Goal: Task Accomplishment & Management: Manage account settings

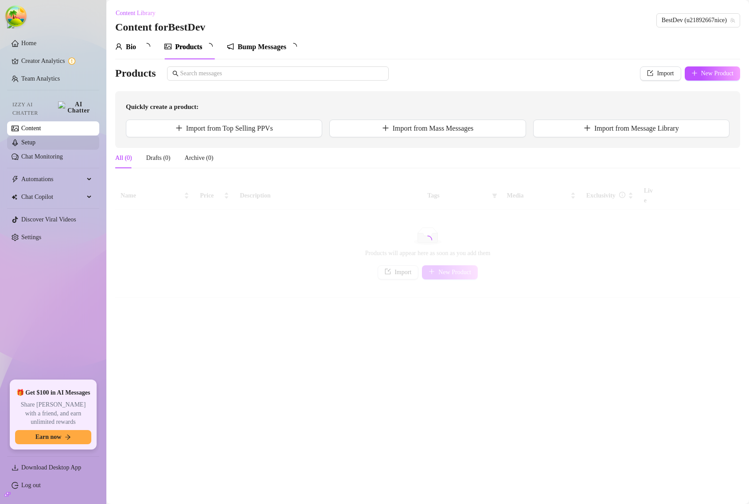
click at [35, 139] on link "Setup" at bounding box center [28, 142] width 14 height 7
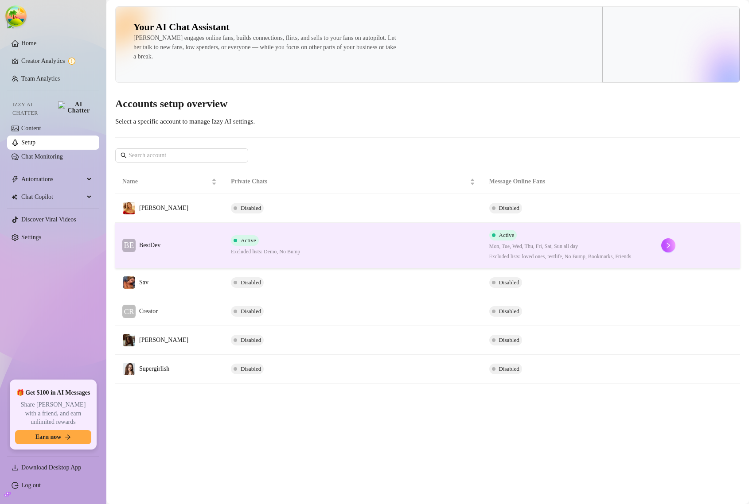
click at [197, 248] on td "BE BestDev" at bounding box center [169, 246] width 109 height 46
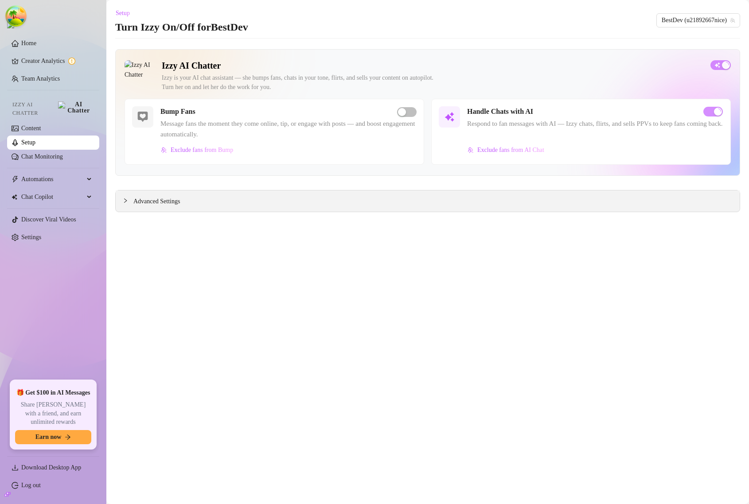
click at [171, 205] on span "Advanced Settings" at bounding box center [156, 202] width 47 height 10
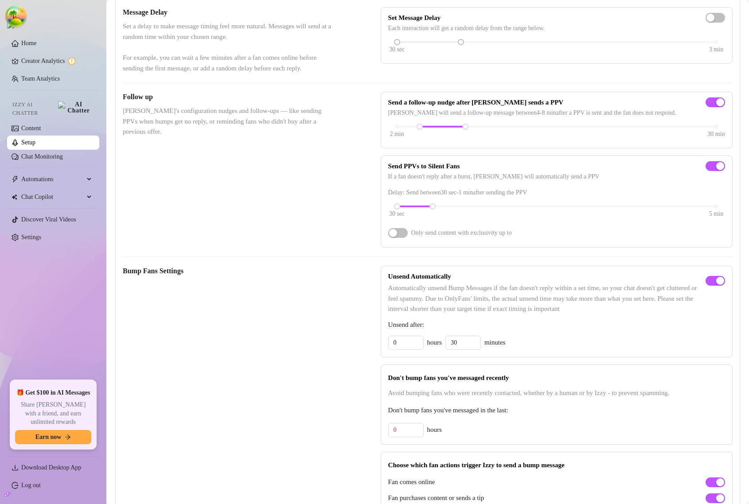
scroll to position [222, 0]
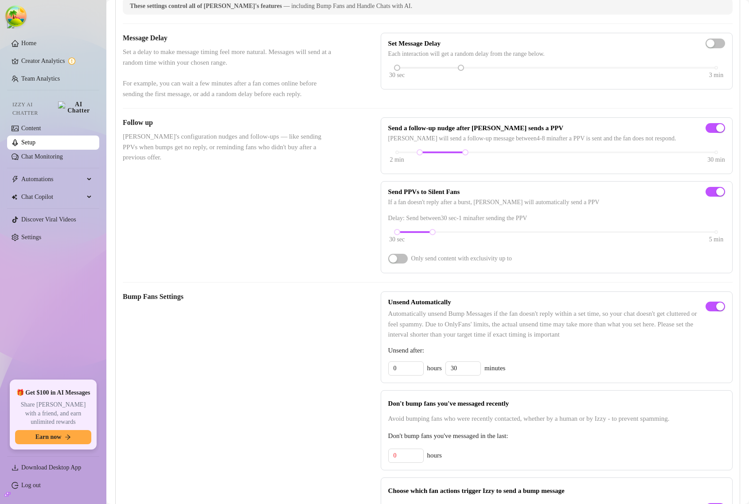
drag, startPoint x: 394, startPoint y: 270, endPoint x: 401, endPoint y: 279, distance: 11.3
click at [394, 264] on button "button" at bounding box center [397, 259] width 19 height 10
click at [395, 264] on button "button" at bounding box center [397, 259] width 19 height 10
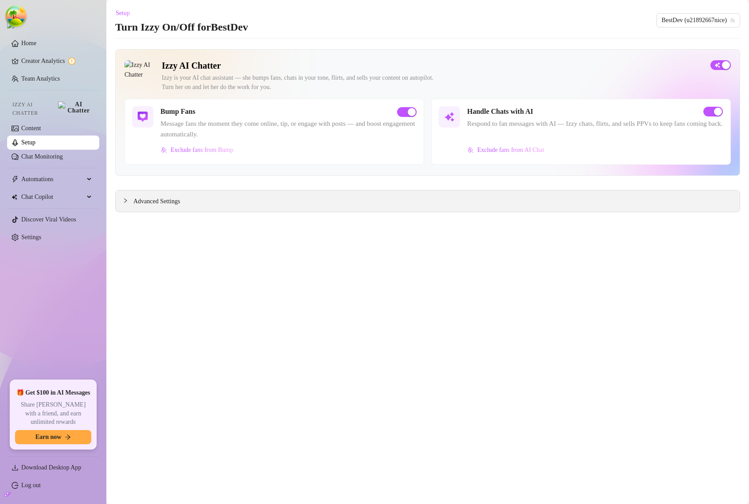
click at [143, 199] on span "Advanced Settings" at bounding box center [156, 202] width 47 height 10
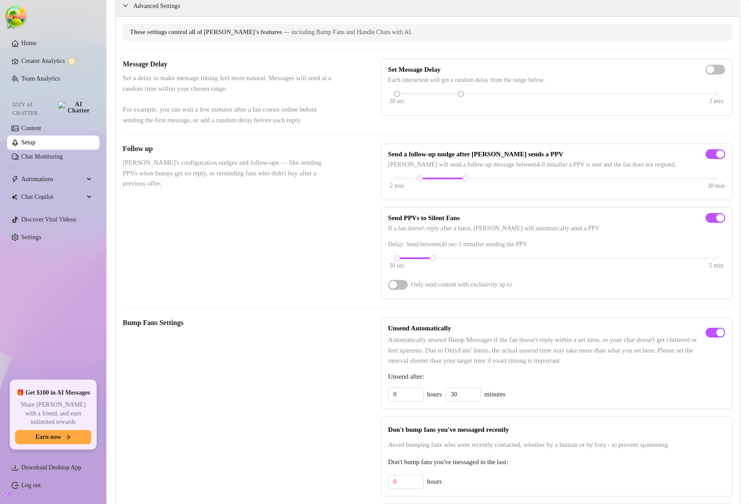
scroll to position [277, 0]
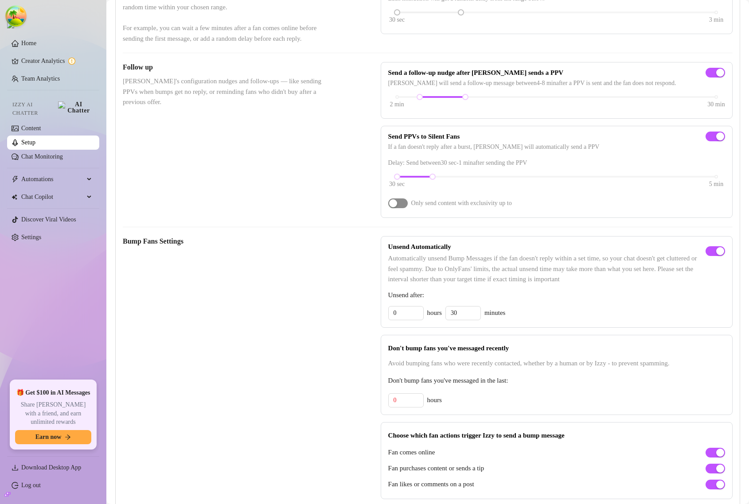
click at [401, 208] on span "button" at bounding box center [397, 204] width 19 height 10
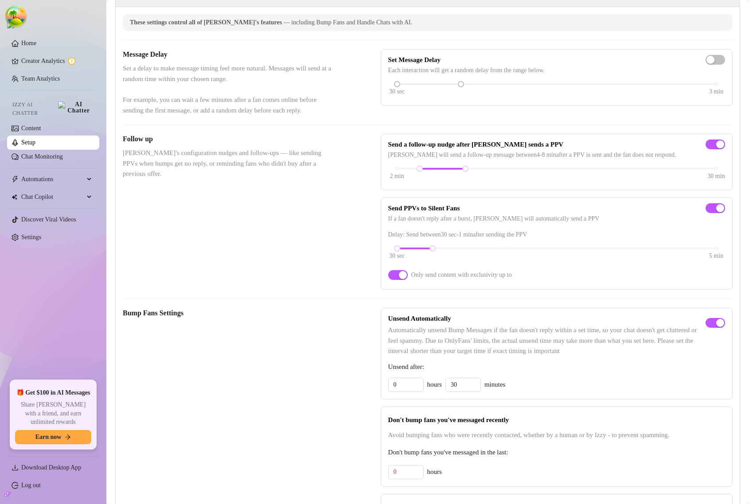
scroll to position [222, 0]
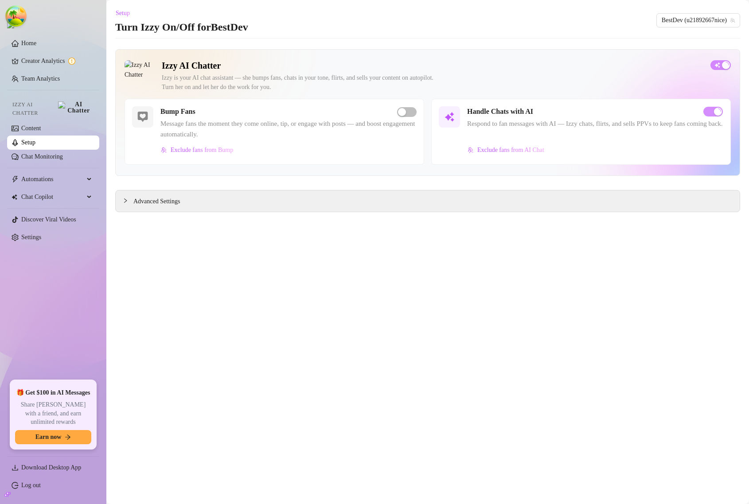
drag, startPoint x: 184, startPoint y: 203, endPoint x: 268, endPoint y: 287, distance: 119.4
click at [180, 203] on span "Advanced Settings" at bounding box center [156, 202] width 47 height 10
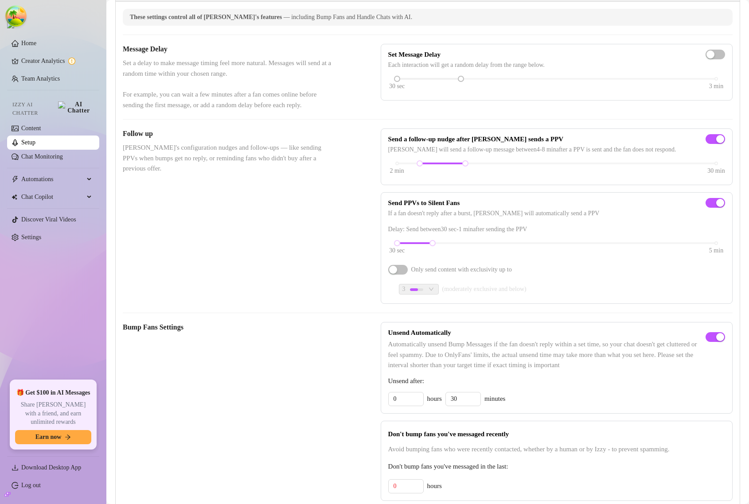
scroll to position [222, 0]
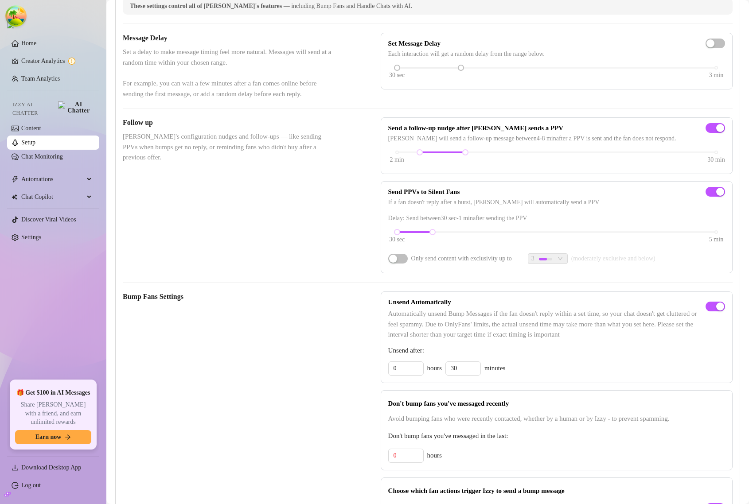
click at [396, 266] on div "Only send content with exclusivity up to" at bounding box center [450, 259] width 124 height 14
click at [396, 264] on span "button" at bounding box center [397, 259] width 19 height 10
click at [564, 264] on span "3" at bounding box center [547, 259] width 33 height 10
click at [402, 264] on span "button" at bounding box center [397, 259] width 19 height 10
drag, startPoint x: 392, startPoint y: 245, endPoint x: 442, endPoint y: 249, distance: 49.8
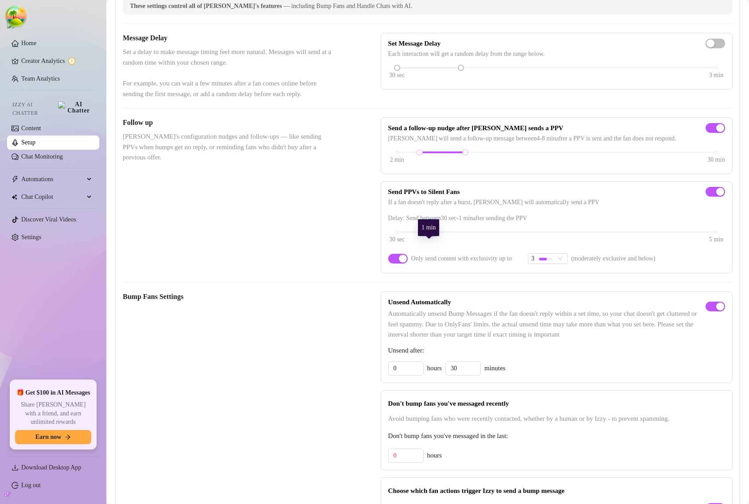
click at [442, 246] on div "30 sec 5 min" at bounding box center [556, 238] width 337 height 17
click at [400, 264] on span "button" at bounding box center [397, 259] width 19 height 10
click at [564, 264] on span "3" at bounding box center [547, 259] width 33 height 10
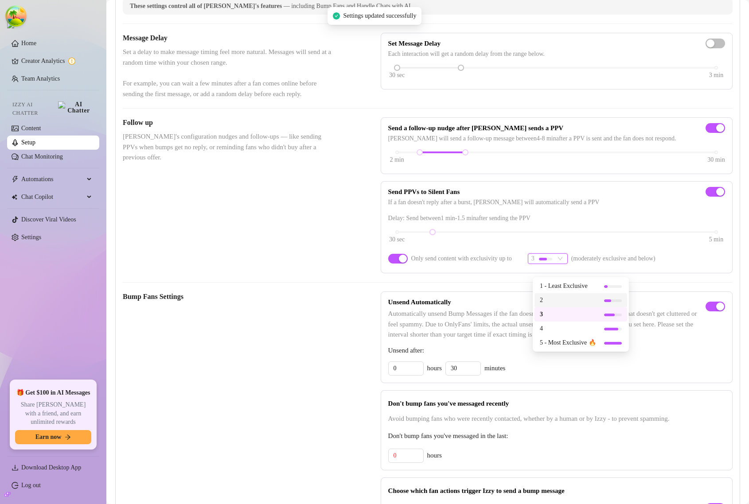
click at [568, 298] on span "2" at bounding box center [568, 301] width 56 height 10
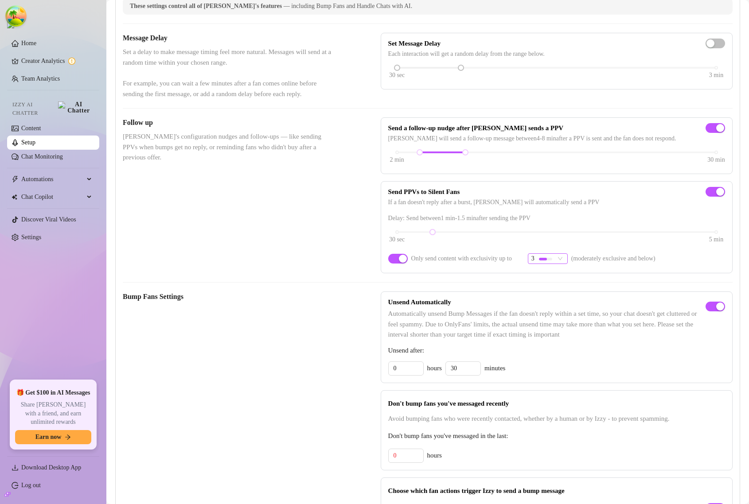
click at [545, 261] on div at bounding box center [543, 259] width 8 height 3
click at [557, 327] on span "4" at bounding box center [568, 329] width 56 height 10
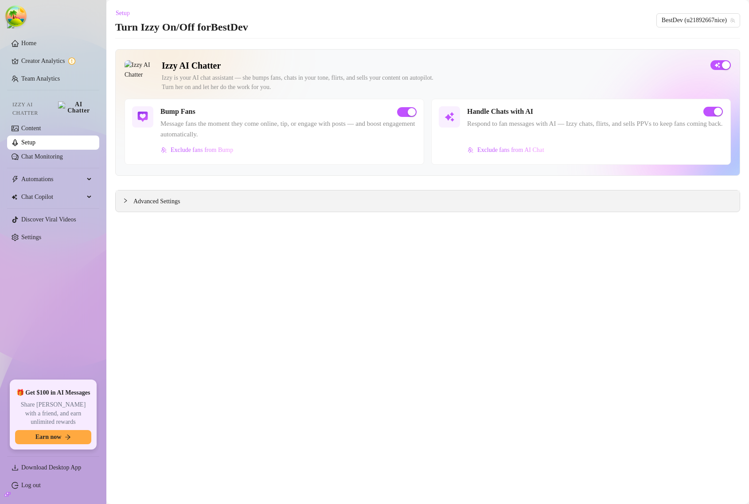
click at [171, 200] on span "Advanced Settings" at bounding box center [156, 202] width 47 height 10
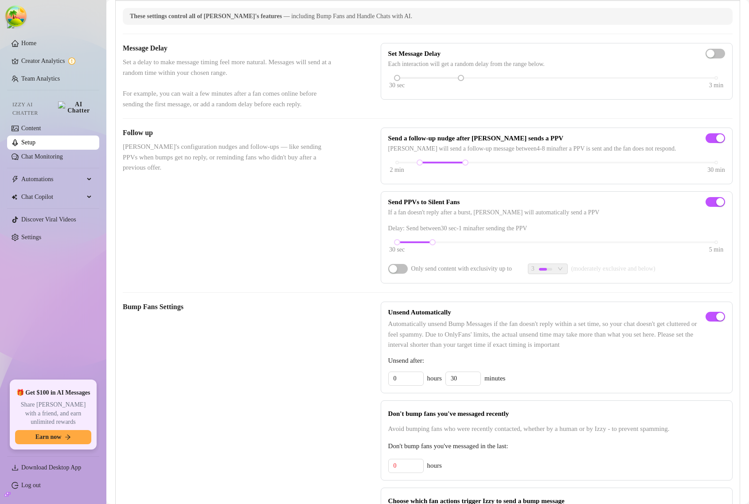
scroll to position [222, 0]
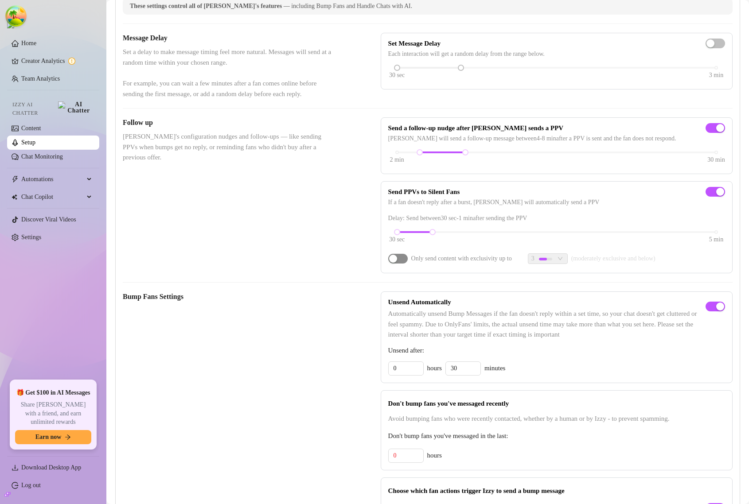
click at [395, 264] on span "button" at bounding box center [397, 259] width 19 height 10
click at [543, 264] on div "3" at bounding box center [542, 259] width 23 height 10
click at [569, 333] on span "4" at bounding box center [568, 329] width 56 height 10
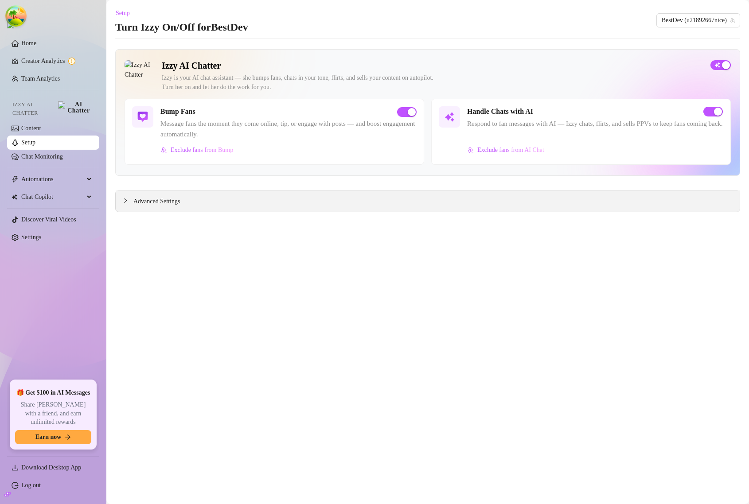
click at [173, 206] on span "Advanced Settings" at bounding box center [156, 202] width 47 height 10
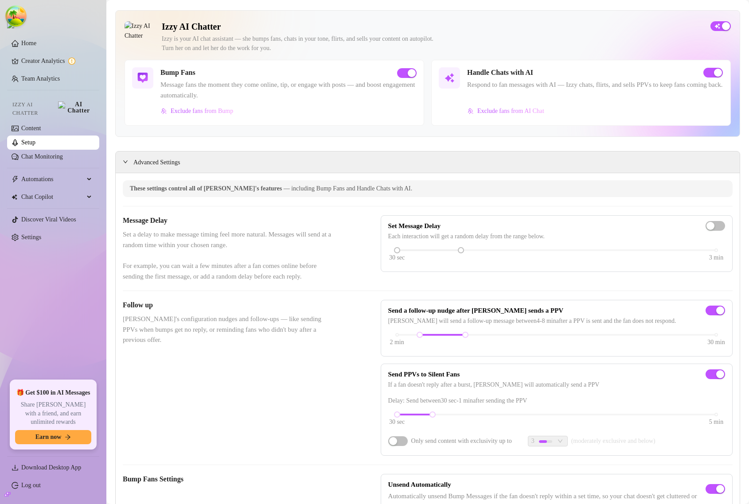
scroll to position [166, 0]
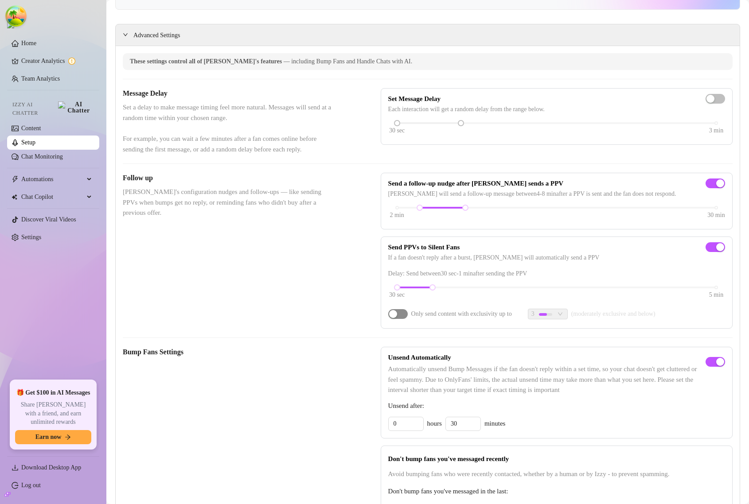
click at [390, 318] on div "button" at bounding box center [393, 314] width 8 height 8
click at [546, 319] on div at bounding box center [545, 314] width 13 height 8
click at [557, 380] on span "4" at bounding box center [568, 384] width 56 height 10
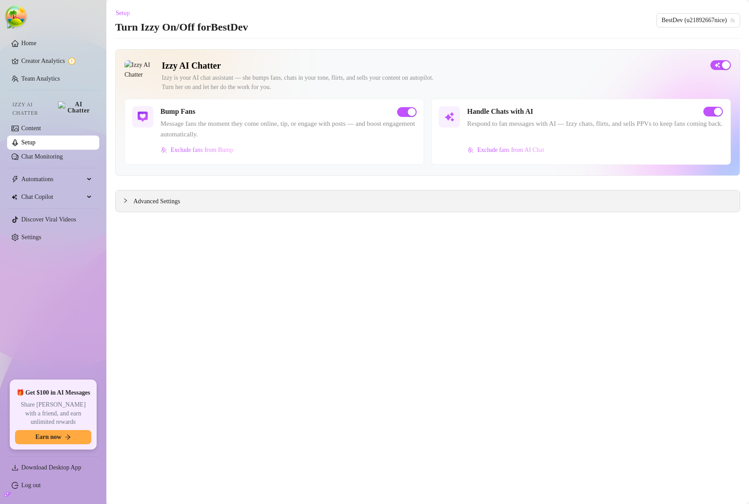
click at [133, 202] on span "Advanced Settings" at bounding box center [156, 202] width 47 height 10
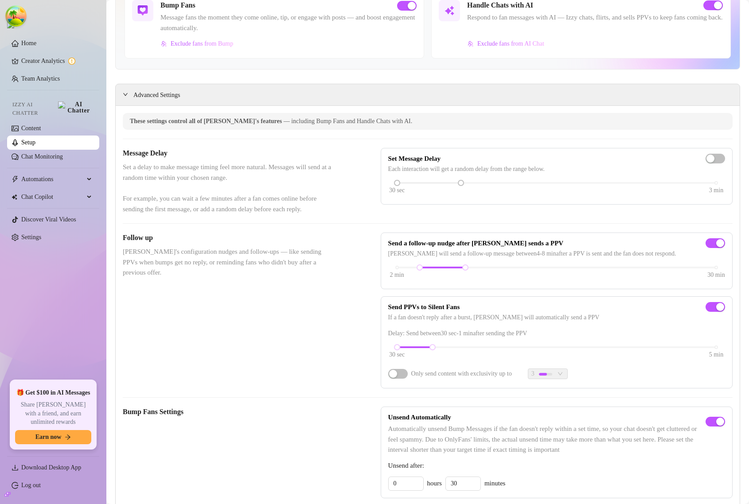
scroll to position [111, 0]
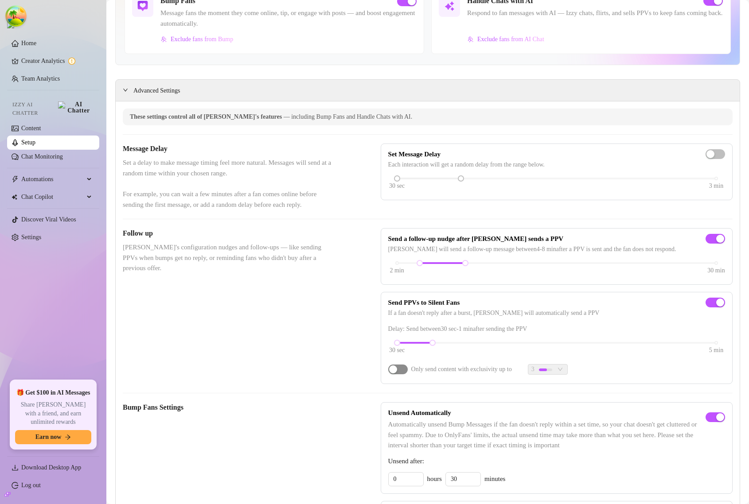
click at [399, 374] on span "button" at bounding box center [397, 370] width 19 height 10
click at [551, 374] on div at bounding box center [545, 370] width 13 height 8
click at [545, 436] on span "4" at bounding box center [568, 440] width 56 height 10
click at [399, 374] on div "button" at bounding box center [403, 370] width 8 height 8
click at [399, 374] on span "button" at bounding box center [397, 370] width 19 height 10
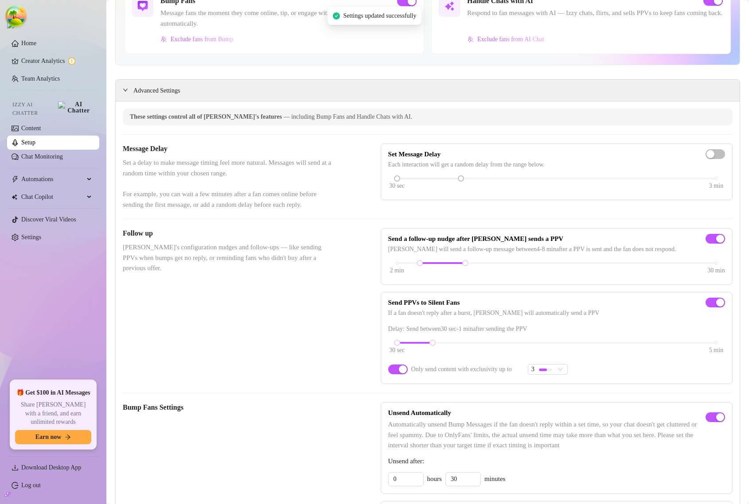
click at [564, 374] on span "3" at bounding box center [547, 370] width 33 height 10
click at [557, 437] on span "4" at bounding box center [568, 440] width 56 height 10
click at [561, 374] on span "4" at bounding box center [547, 370] width 33 height 10
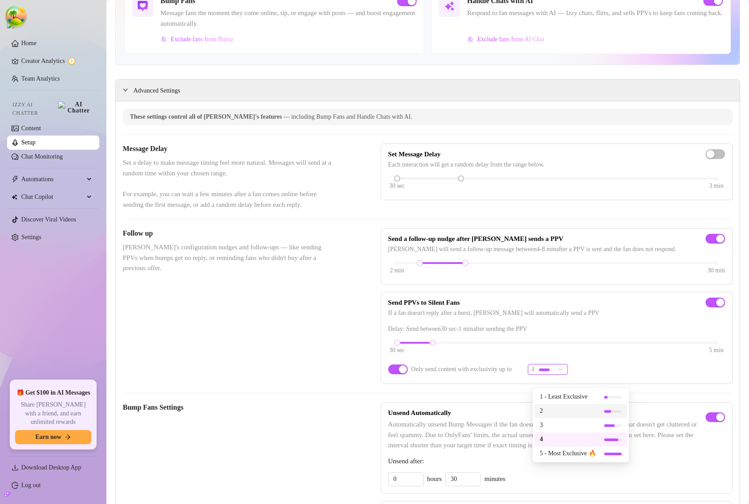
click at [554, 406] on span "2" at bounding box center [568, 411] width 56 height 10
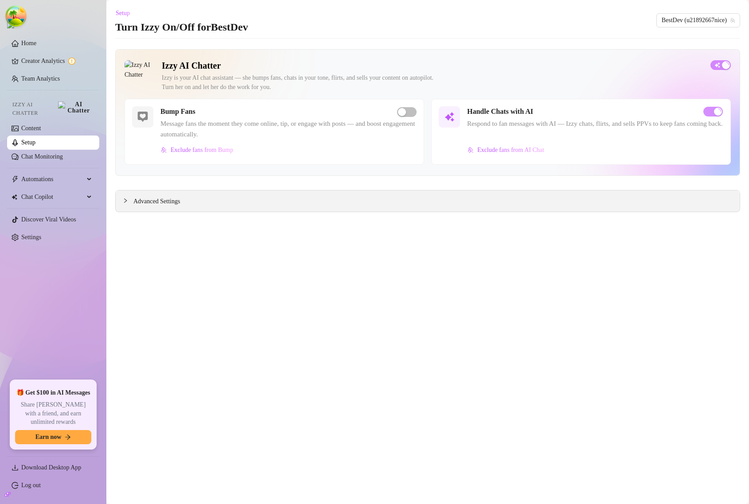
click at [161, 205] on span "Advanced Settings" at bounding box center [156, 202] width 47 height 10
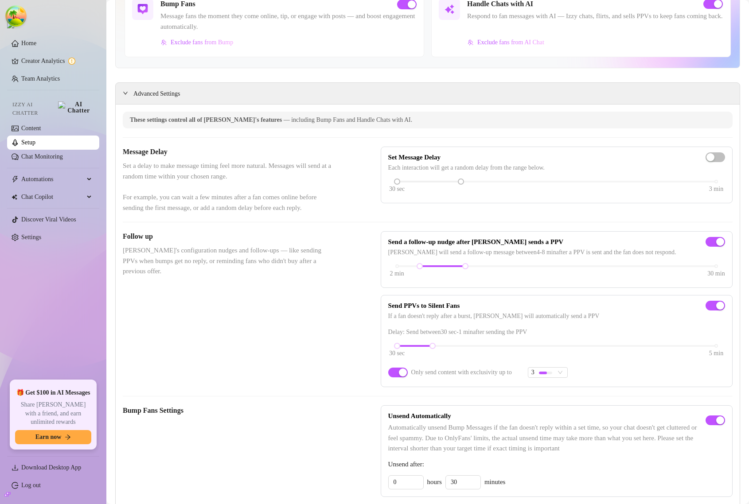
scroll to position [111, 0]
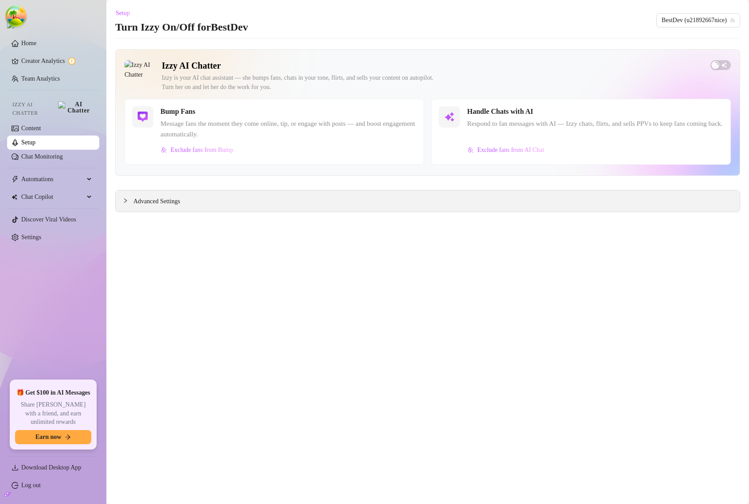
click at [127, 202] on icon "collapsed" at bounding box center [125, 200] width 5 height 5
drag, startPoint x: 168, startPoint y: 202, endPoint x: 231, endPoint y: 266, distance: 90.6
click at [168, 202] on span "Advanced Settings" at bounding box center [156, 202] width 47 height 10
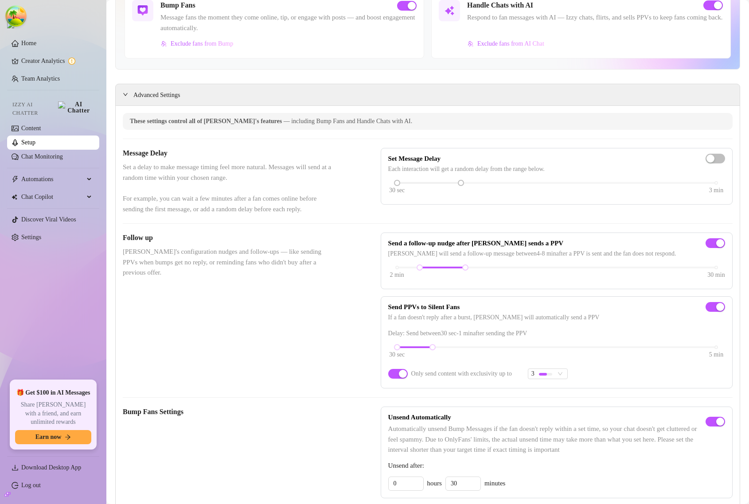
scroll to position [111, 0]
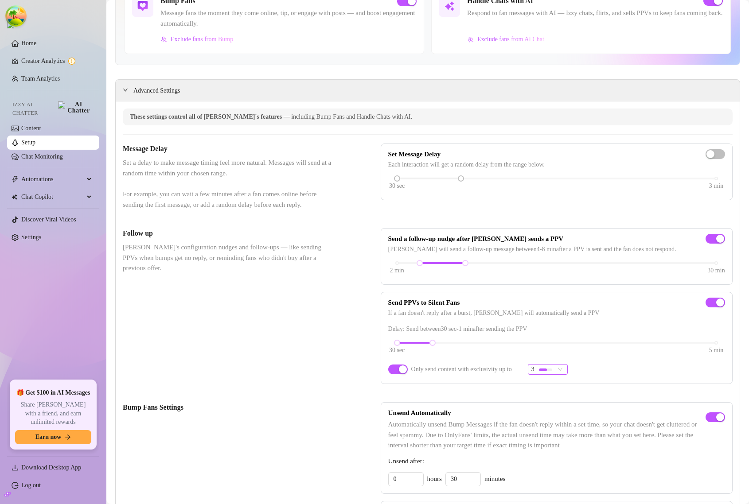
click at [546, 371] on div at bounding box center [543, 370] width 8 height 3
click at [546, 439] on span "4" at bounding box center [568, 440] width 56 height 10
click at [393, 374] on span "button" at bounding box center [397, 370] width 19 height 10
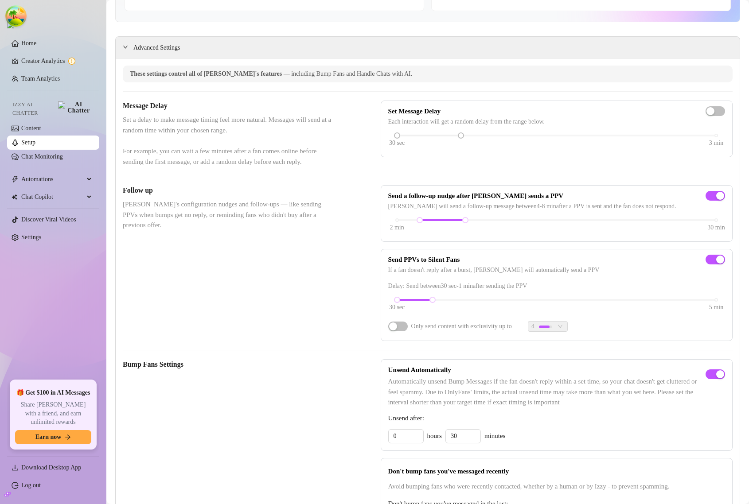
scroll to position [222, 0]
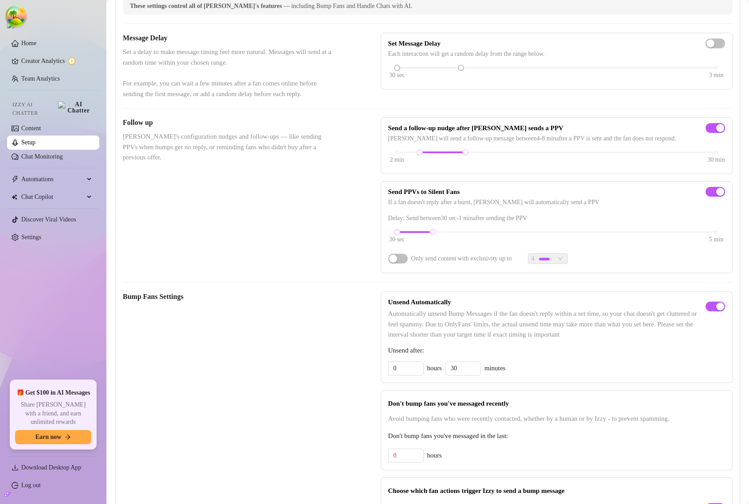
drag, startPoint x: 396, startPoint y: 272, endPoint x: 472, endPoint y: 304, distance: 82.8
click at [396, 264] on span "button" at bounding box center [397, 259] width 19 height 10
click at [564, 264] on span "4" at bounding box center [547, 259] width 33 height 10
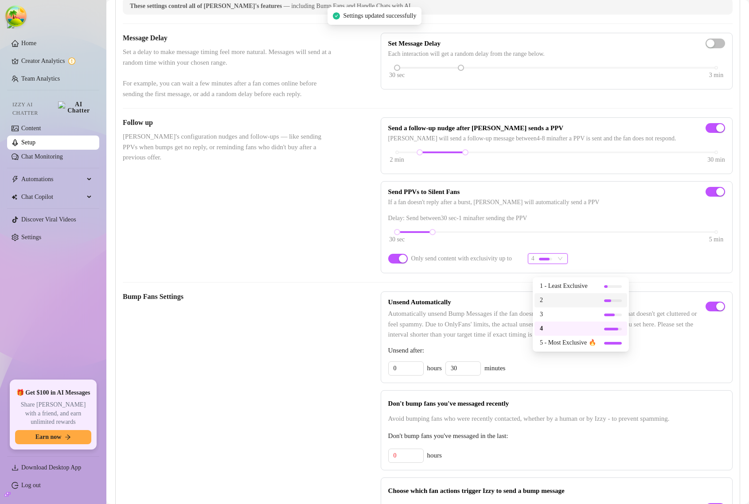
click at [566, 296] on span "2" at bounding box center [568, 301] width 56 height 10
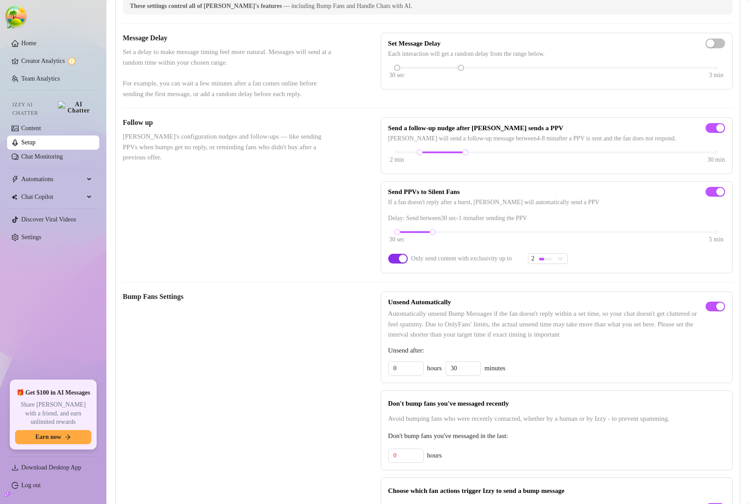
click at [395, 264] on span "button" at bounding box center [397, 259] width 19 height 10
drag, startPoint x: 396, startPoint y: 269, endPoint x: 410, endPoint y: 286, distance: 22.7
click at [396, 264] on span "button" at bounding box center [397, 259] width 19 height 10
click at [544, 261] on div at bounding box center [541, 259] width 5 height 3
click at [546, 309] on div "3" at bounding box center [580, 315] width 93 height 14
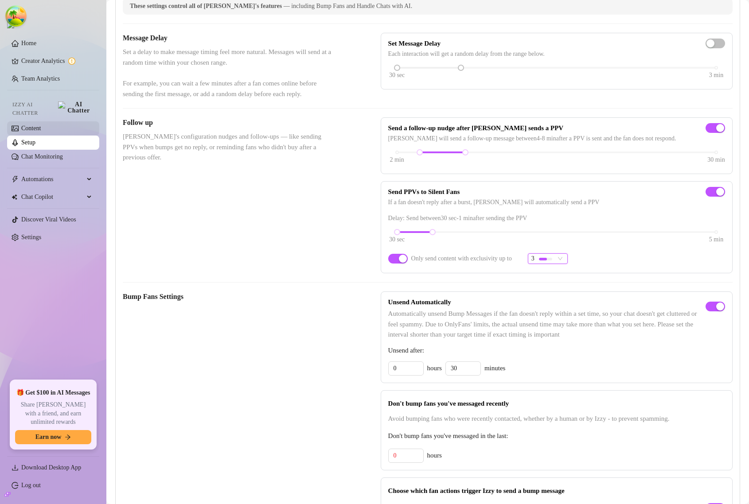
click at [41, 125] on link "Content" at bounding box center [30, 128] width 19 height 7
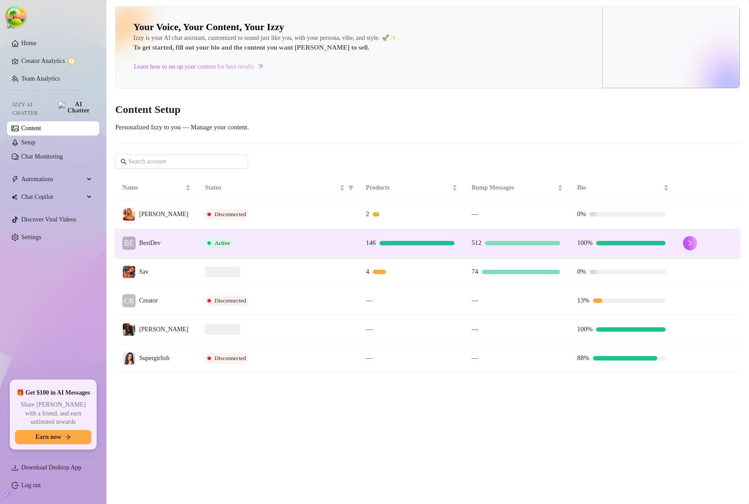
click at [281, 249] on div "Active" at bounding box center [278, 243] width 147 height 11
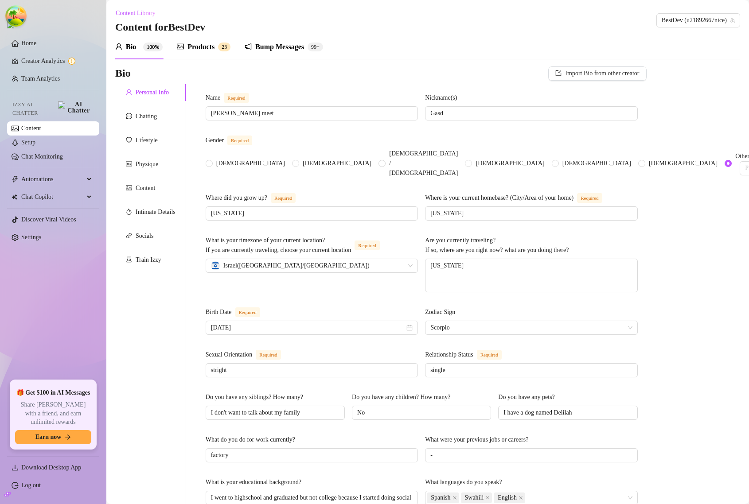
click at [206, 49] on div "Products" at bounding box center [200, 47] width 27 height 11
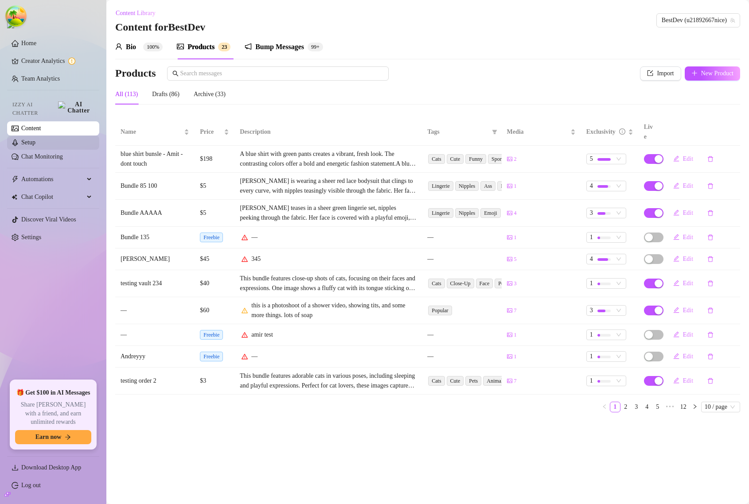
click at [35, 139] on link "Setup" at bounding box center [28, 142] width 14 height 7
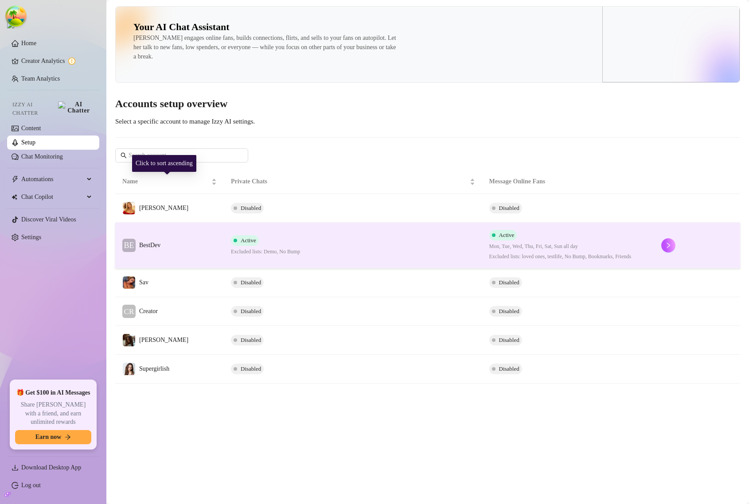
click at [176, 242] on td "BE BestDev" at bounding box center [169, 246] width 109 height 46
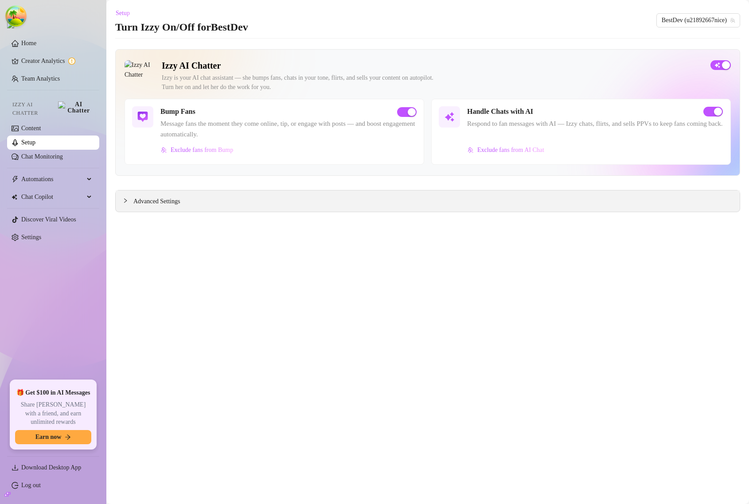
click at [276, 210] on div "Advanced Settings" at bounding box center [428, 201] width 624 height 21
click at [200, 194] on div "Advanced Settings" at bounding box center [428, 201] width 624 height 21
click at [180, 202] on span "Advanced Settings" at bounding box center [156, 202] width 47 height 10
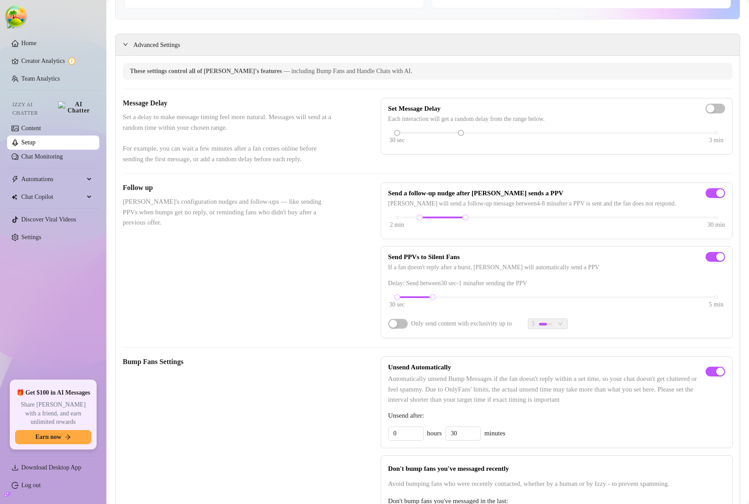
scroll to position [166, 0]
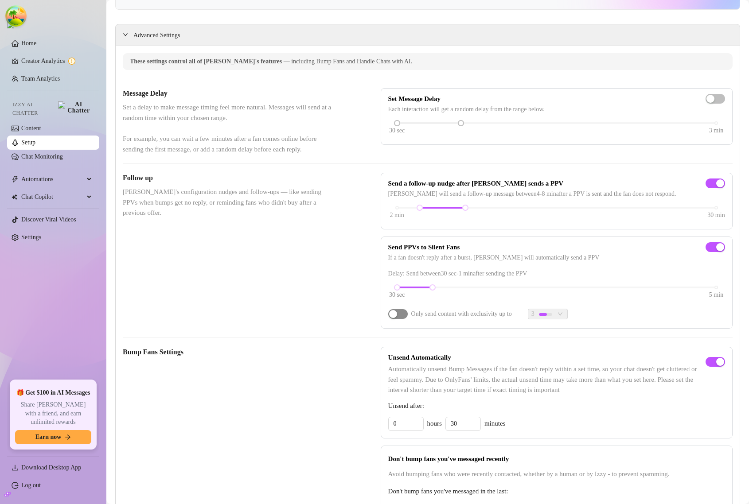
click at [395, 319] on span "button" at bounding box center [397, 314] width 19 height 10
click at [549, 319] on div at bounding box center [545, 314] width 13 height 8
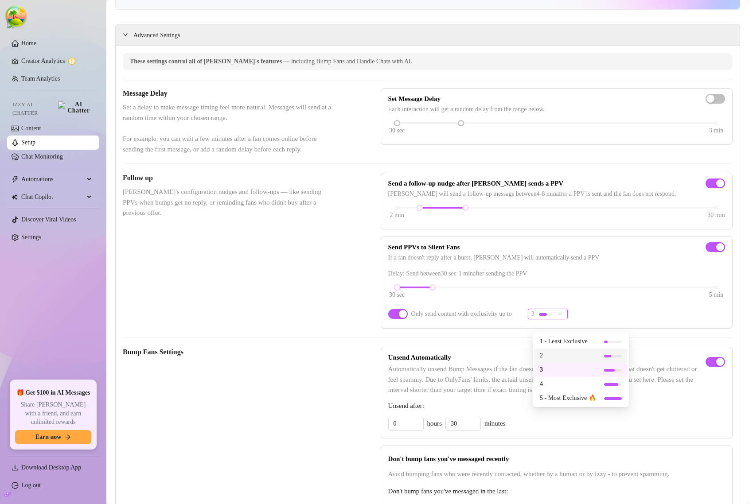
click at [555, 353] on span "2" at bounding box center [568, 356] width 56 height 10
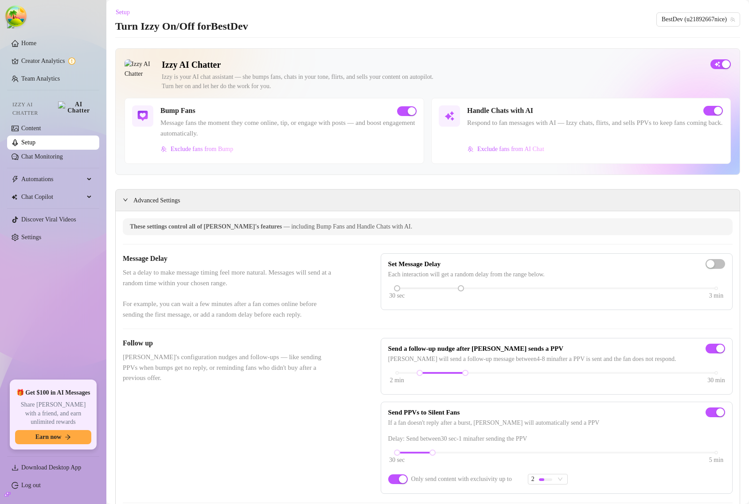
scroll to position [0, 0]
click at [41, 128] on link "Content" at bounding box center [30, 128] width 19 height 7
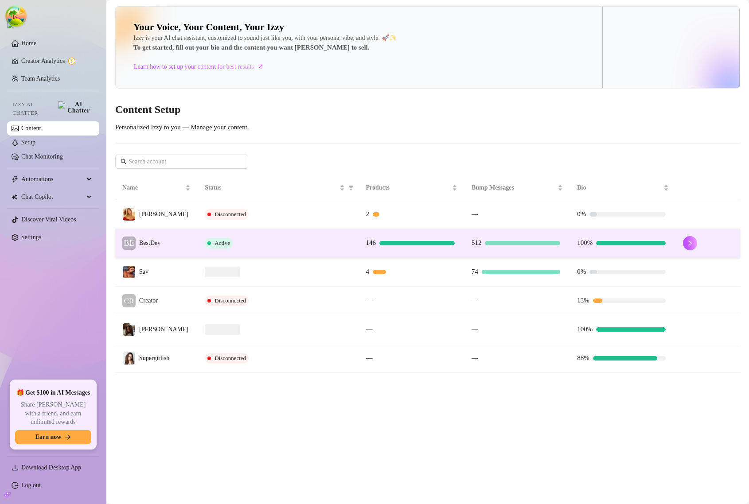
click at [293, 258] on td "Active" at bounding box center [278, 243] width 161 height 29
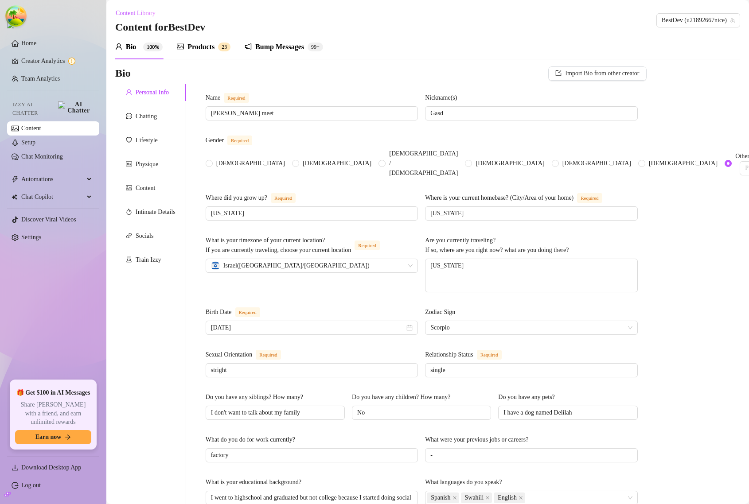
click at [219, 49] on div "Products 2 3" at bounding box center [204, 47] width 54 height 11
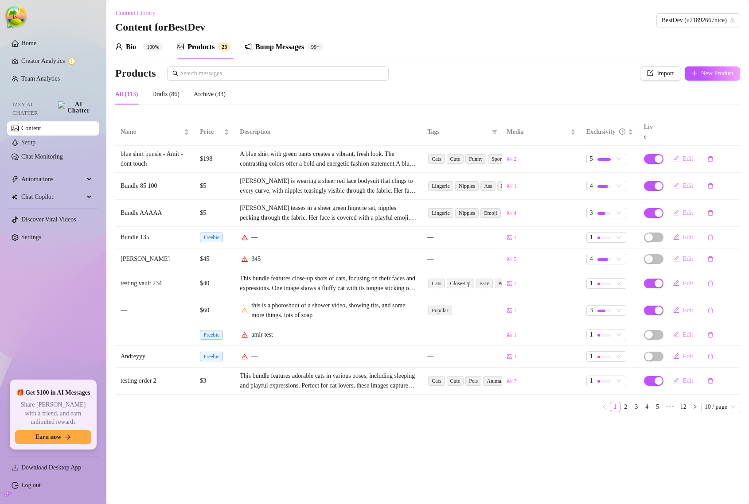
click at [273, 50] on div "Bump Messages" at bounding box center [279, 47] width 49 height 11
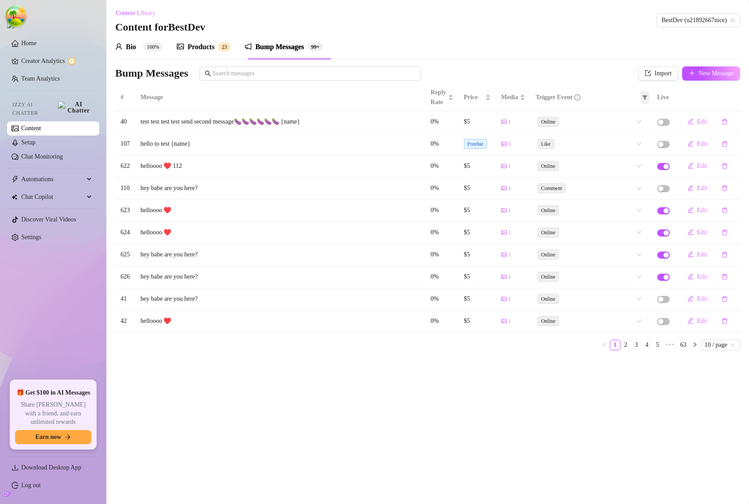
click at [643, 100] on icon "filter" at bounding box center [644, 97] width 5 height 4
click at [624, 125] on span "Like" at bounding box center [621, 129] width 39 height 10
checkbox input "true"
click at [639, 166] on button "OK" at bounding box center [637, 161] width 15 height 11
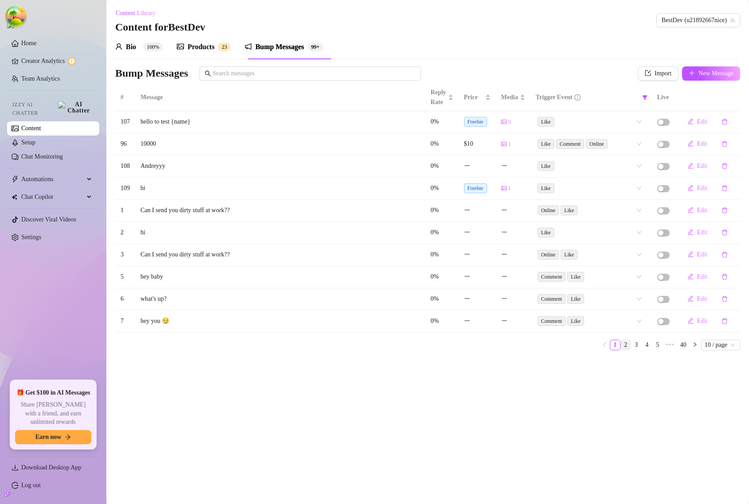
click at [621, 350] on link "2" at bounding box center [626, 345] width 10 height 10
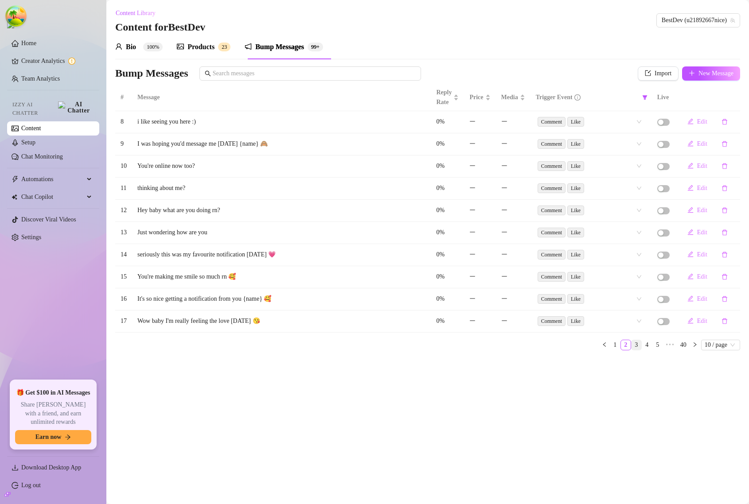
click at [631, 350] on link "3" at bounding box center [636, 345] width 10 height 10
click at [642, 350] on link "4" at bounding box center [647, 345] width 10 height 10
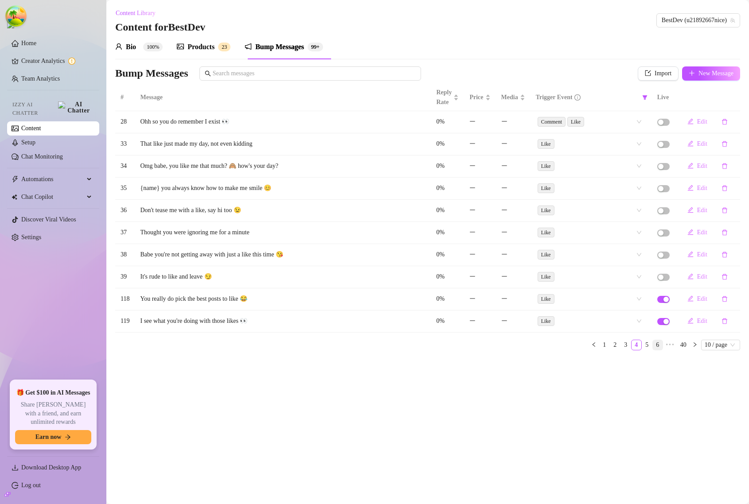
click at [654, 350] on link "6" at bounding box center [658, 345] width 10 height 10
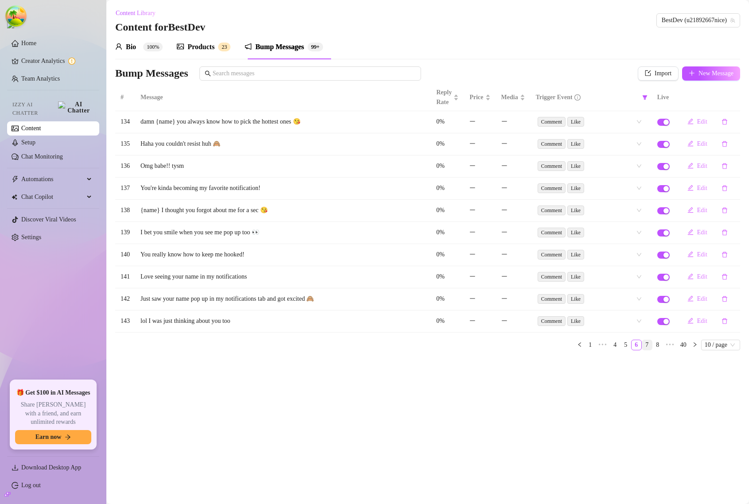
click at [643, 350] on link "7" at bounding box center [647, 345] width 10 height 10
